Goal: Obtain resource: Obtain resource

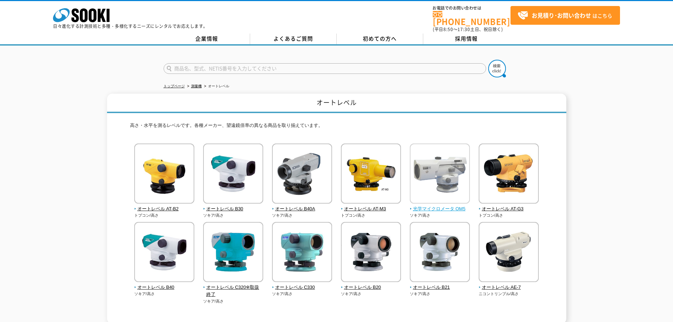
click at [446, 193] on img at bounding box center [440, 174] width 60 height 62
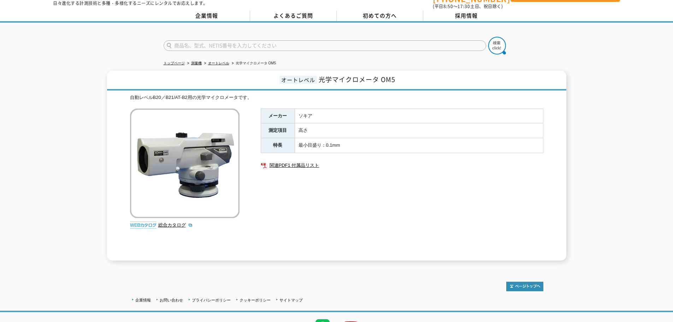
scroll to position [35, 0]
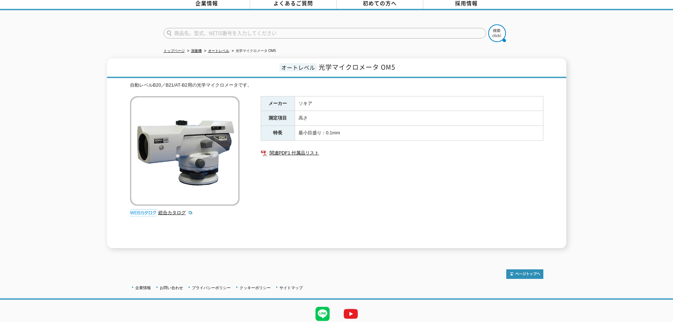
click at [148, 209] on img at bounding box center [143, 212] width 27 height 7
click at [165, 210] on link "総合カタログ" at bounding box center [175, 212] width 35 height 5
